Goal: Task Accomplishment & Management: Manage account settings

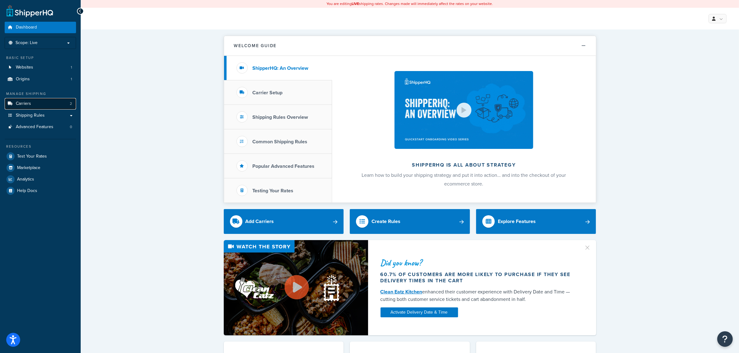
click at [53, 103] on link "Carriers 2" at bounding box center [40, 103] width 71 height 11
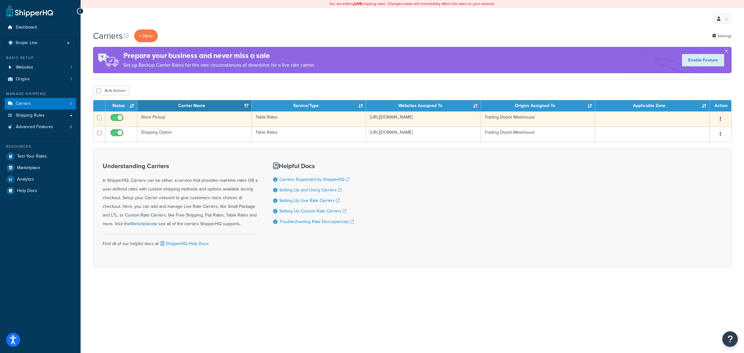
click at [160, 117] on td "Store Pickup" at bounding box center [194, 118] width 114 height 15
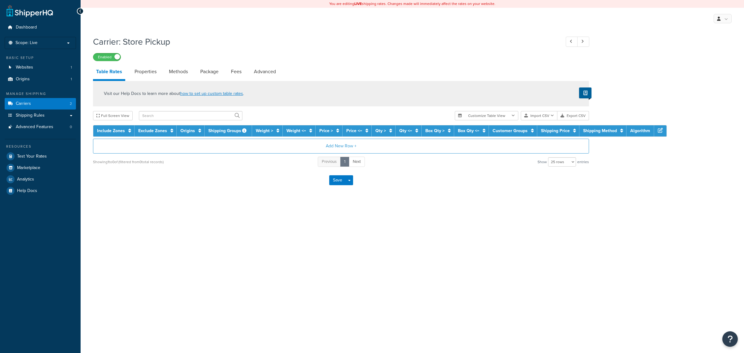
select select "25"
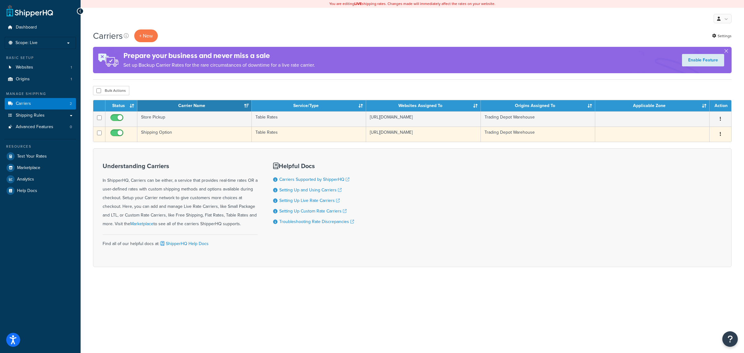
click at [197, 138] on td "Shipping Option" at bounding box center [194, 134] width 114 height 15
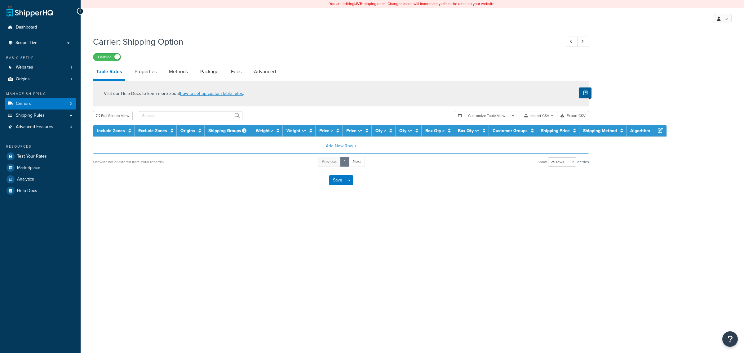
select select "25"
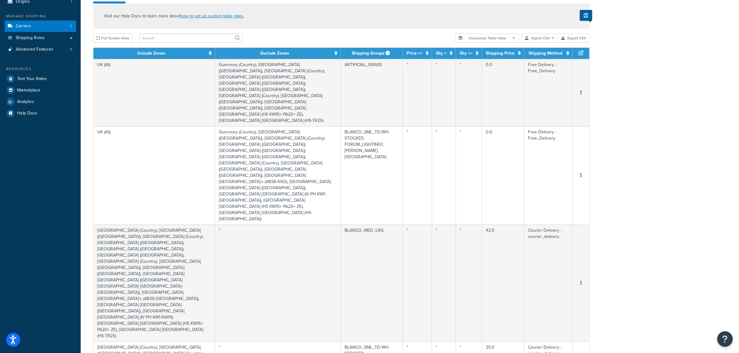
scroll to position [39, 0]
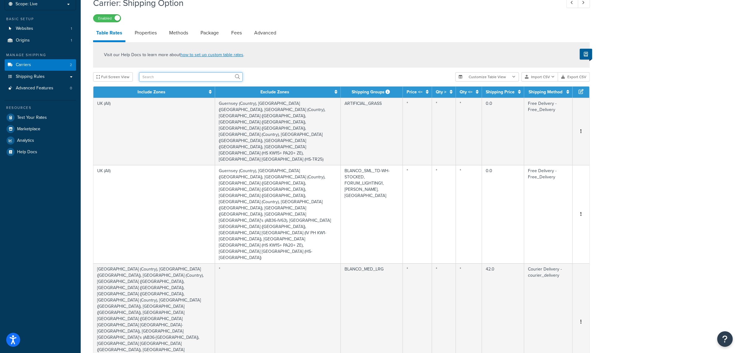
click at [193, 74] on input "text" at bounding box center [191, 76] width 104 height 9
type input "doors"
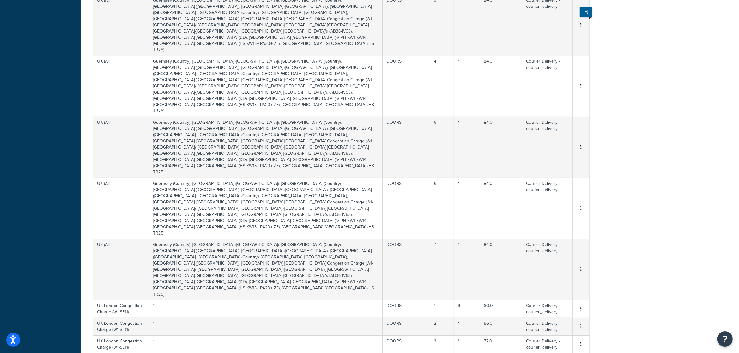
scroll to position [0, 0]
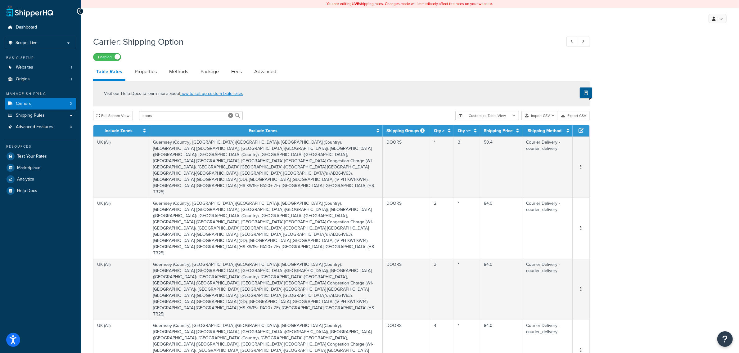
click at [67, 115] on link "Shipping Rules" at bounding box center [40, 115] width 71 height 11
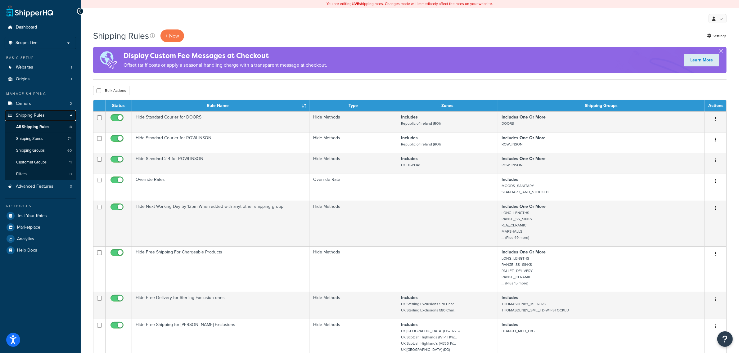
click at [70, 114] on link "Shipping Rules" at bounding box center [40, 115] width 71 height 11
click at [151, 86] on div "Shipping Rules + New Settings Display Custom Fee Messages at Checkout Offset ta…" at bounding box center [410, 266] width 658 height 475
